Goal: Task Accomplishment & Management: Manage account settings

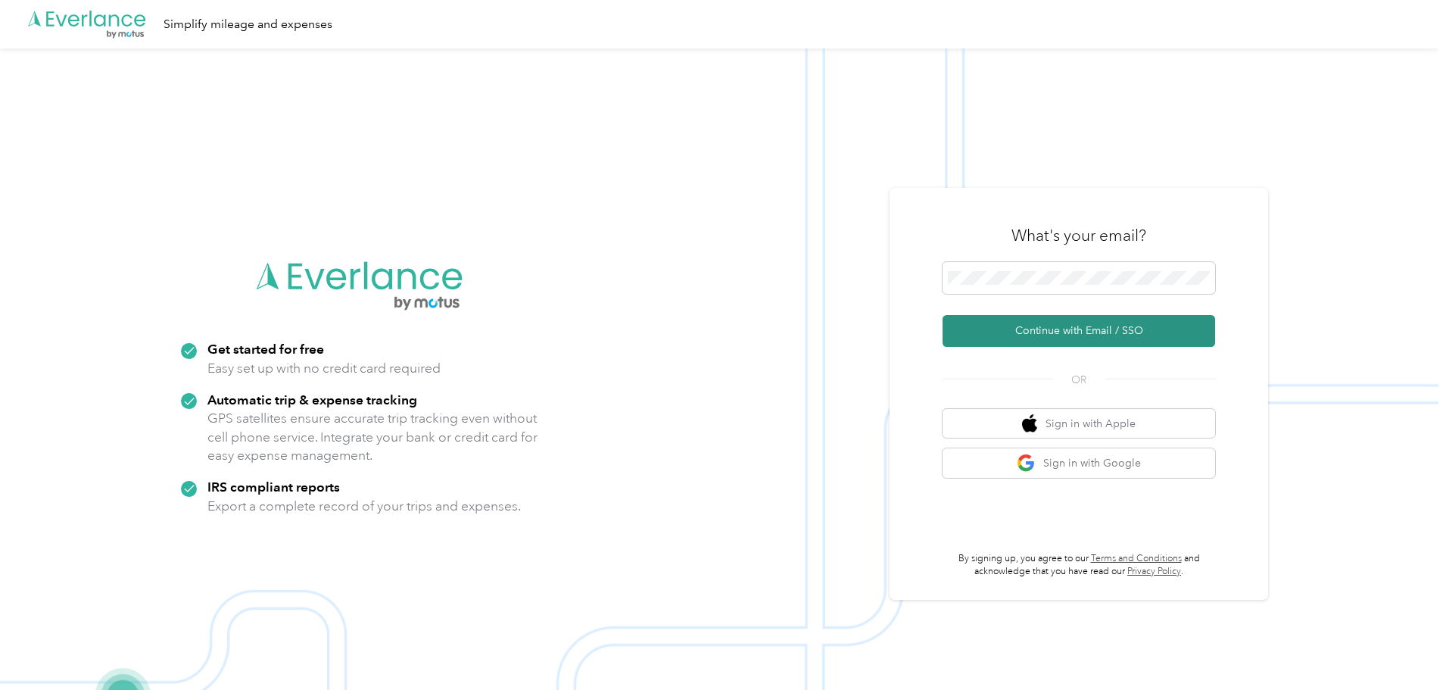
click at [1079, 334] on button "Continue with Email / SSO" at bounding box center [1079, 331] width 273 height 32
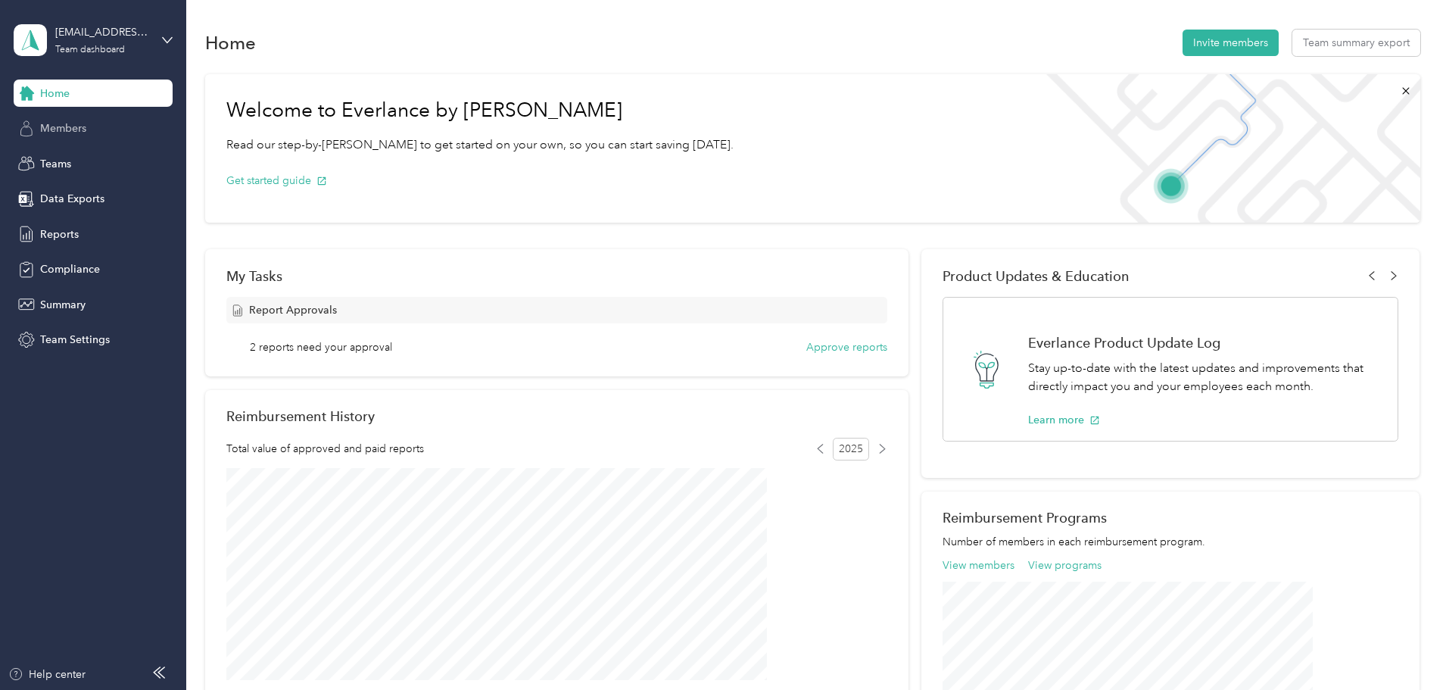
click at [72, 126] on span "Members" at bounding box center [63, 128] width 46 height 16
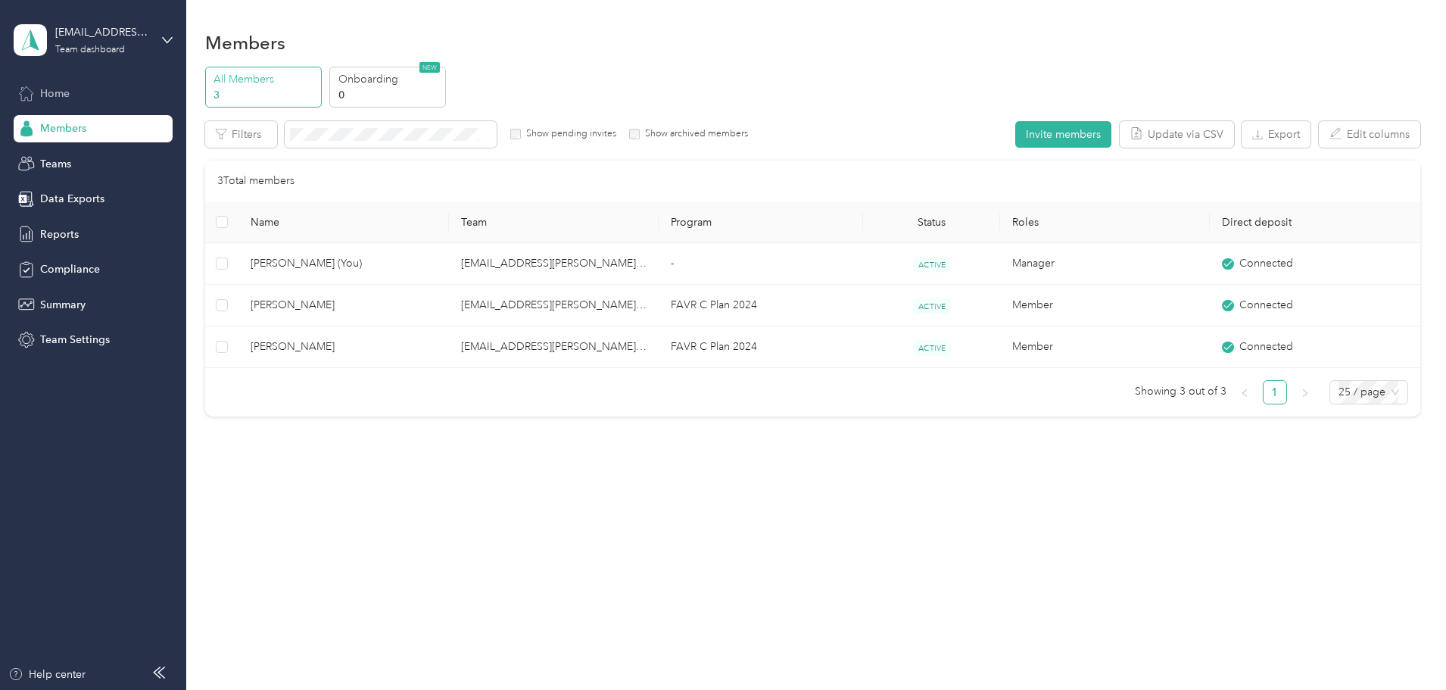
click at [64, 96] on span "Home" at bounding box center [55, 94] width 30 height 16
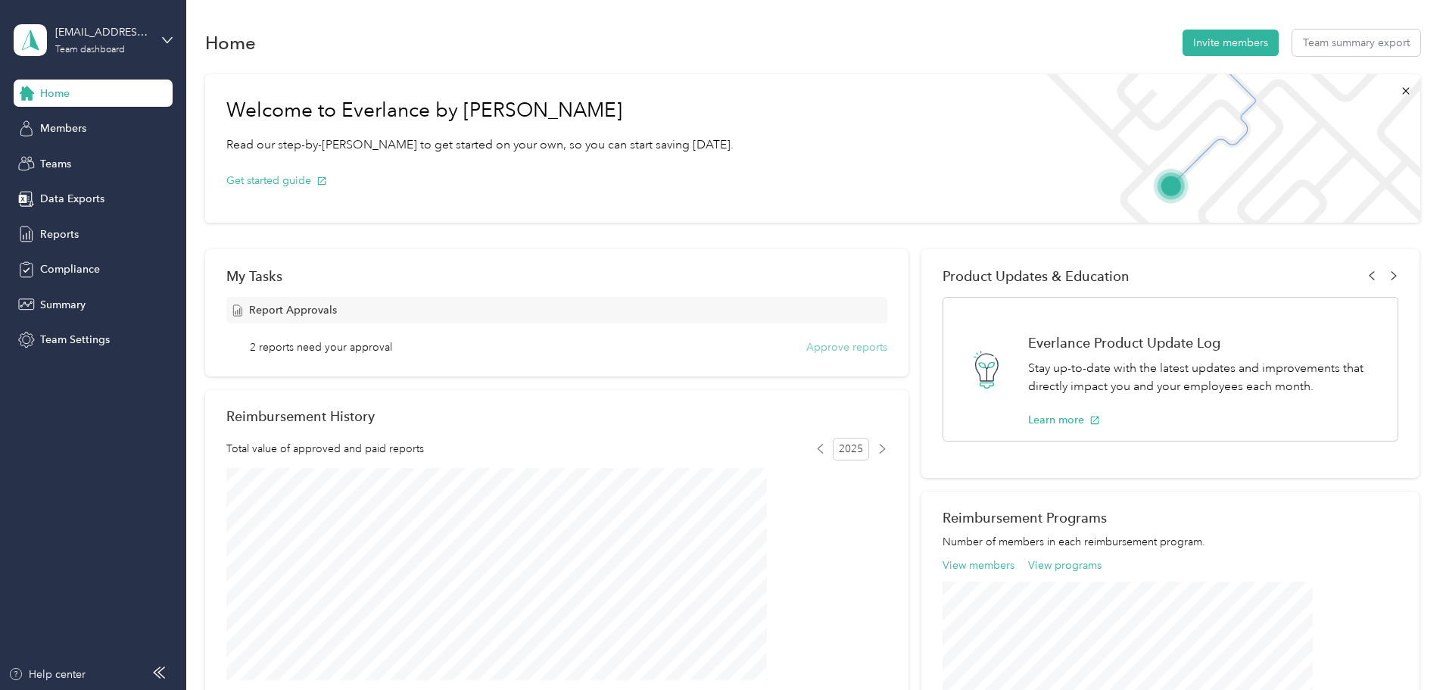
click at [834, 348] on button "Approve reports" at bounding box center [846, 347] width 81 height 16
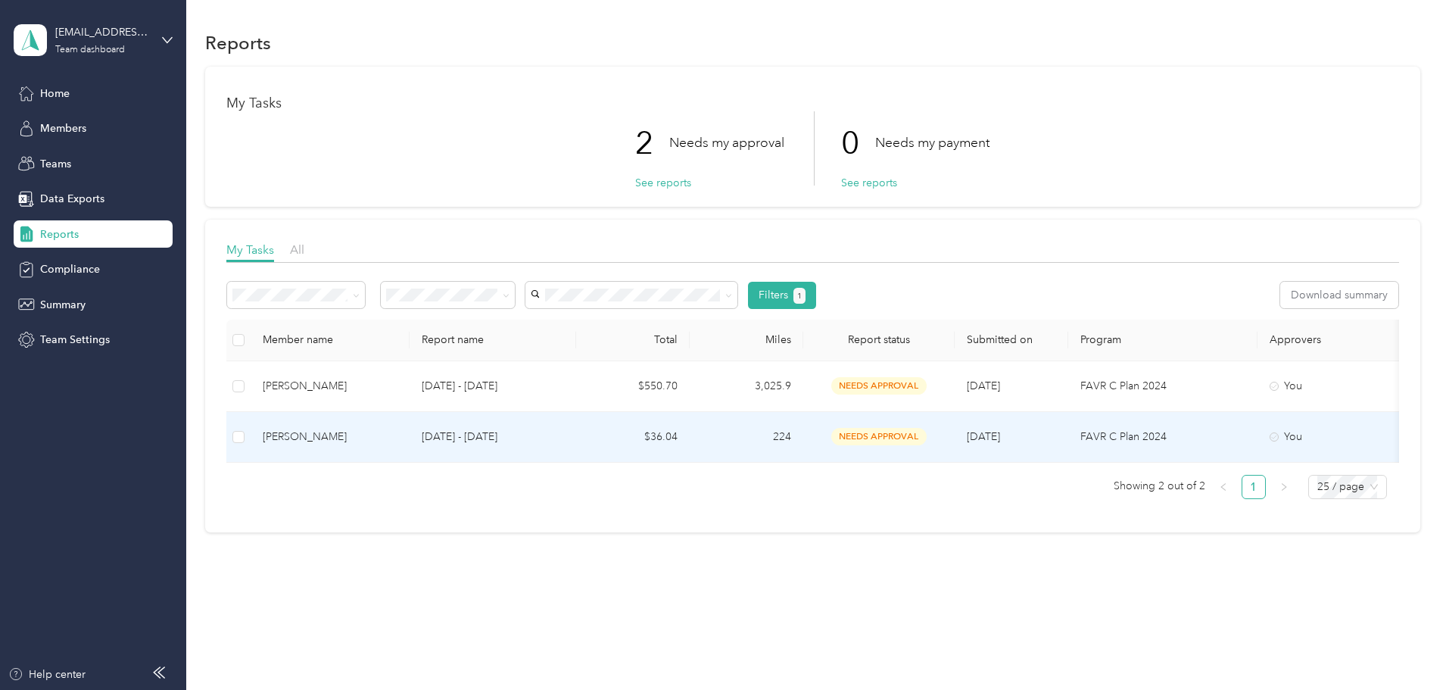
click at [398, 433] on div "[PERSON_NAME]" at bounding box center [330, 437] width 135 height 17
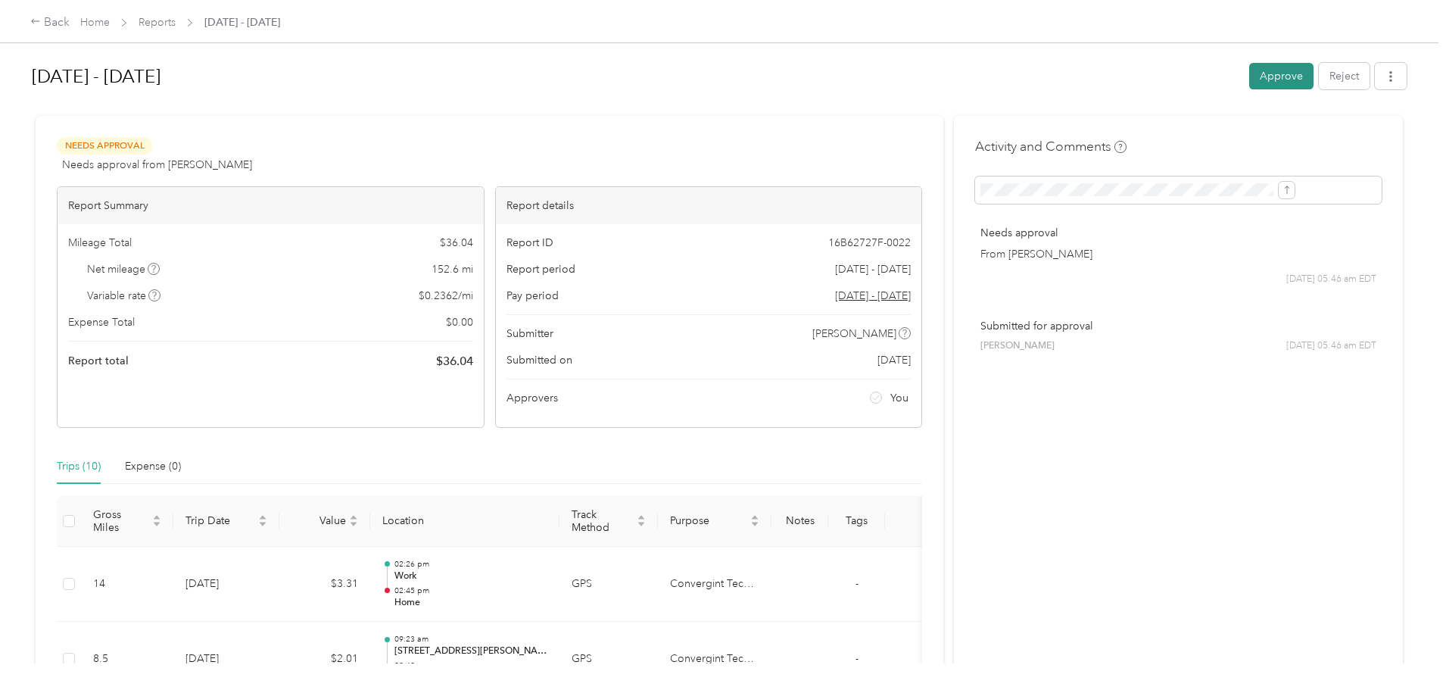
click at [1249, 78] on button "Approve" at bounding box center [1281, 76] width 64 height 27
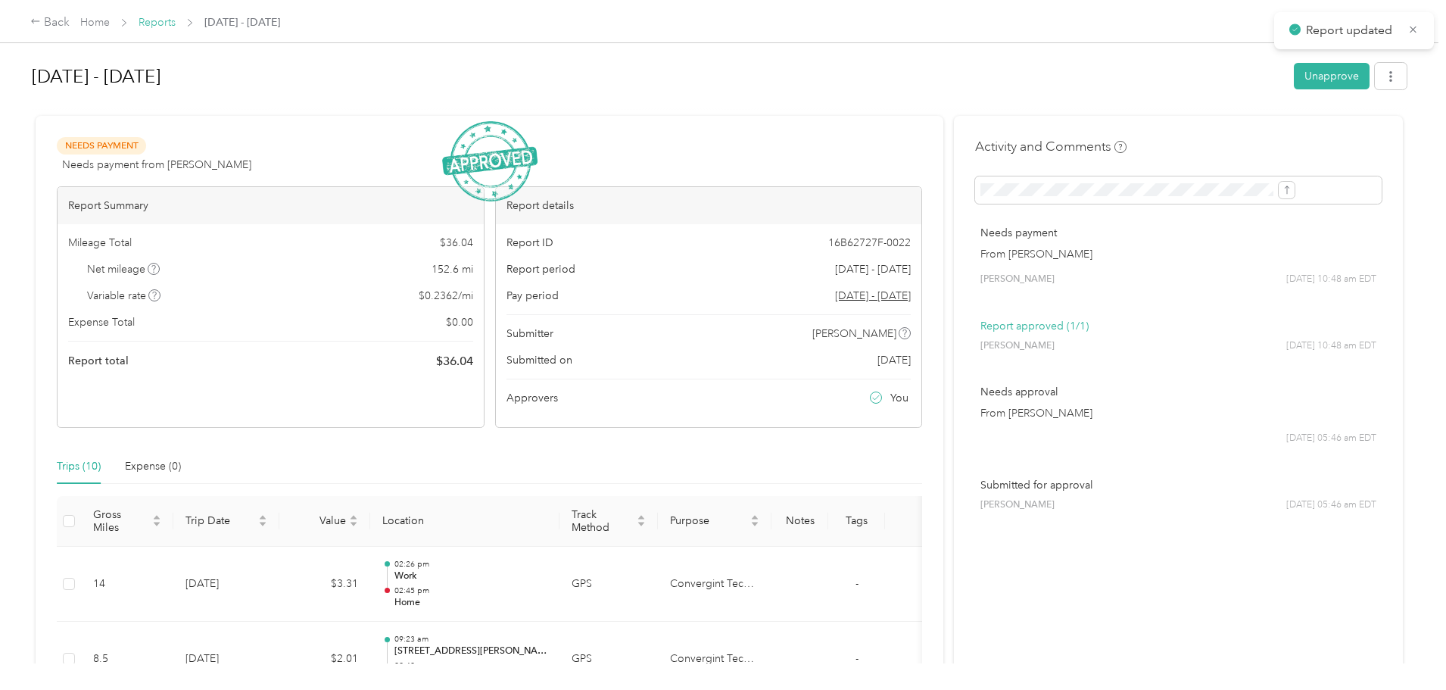
click at [176, 23] on link "Reports" at bounding box center [157, 22] width 37 height 13
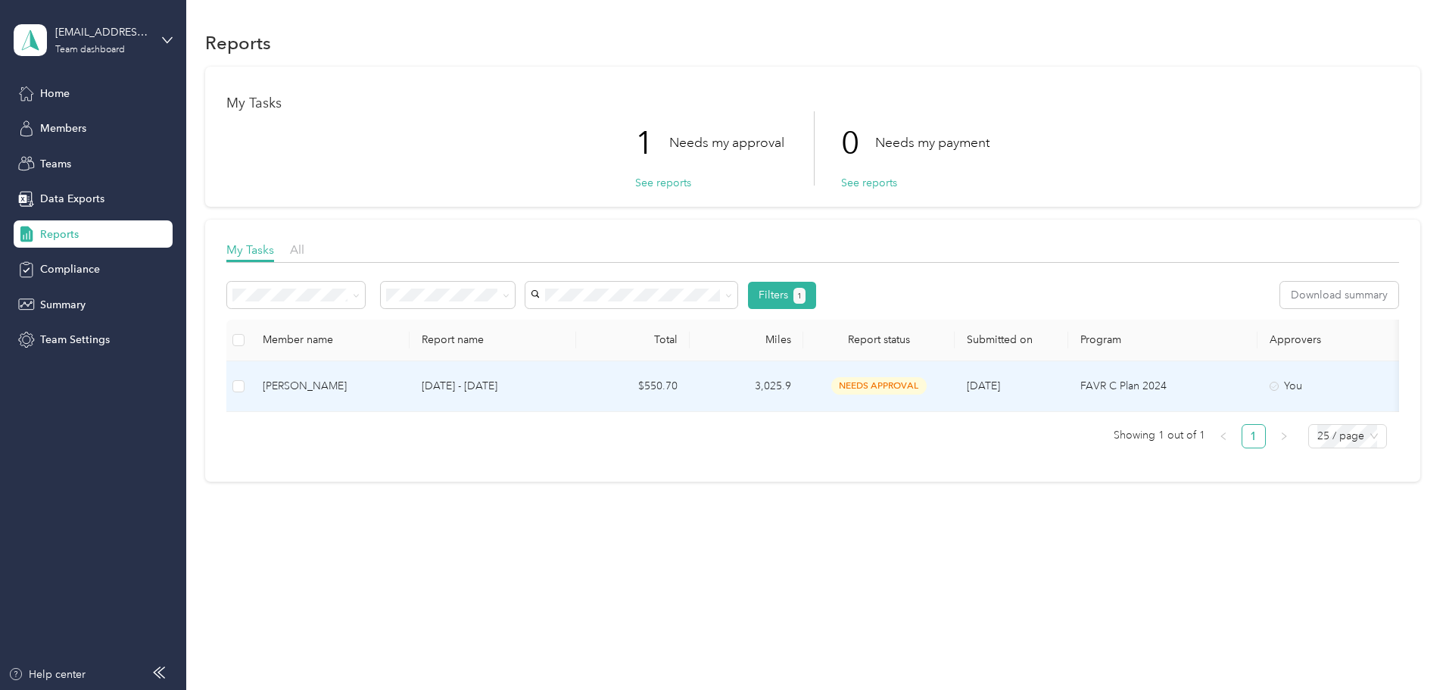
click at [398, 385] on div "[PERSON_NAME]" at bounding box center [330, 386] width 135 height 17
